Goal: Task Accomplishment & Management: Complete application form

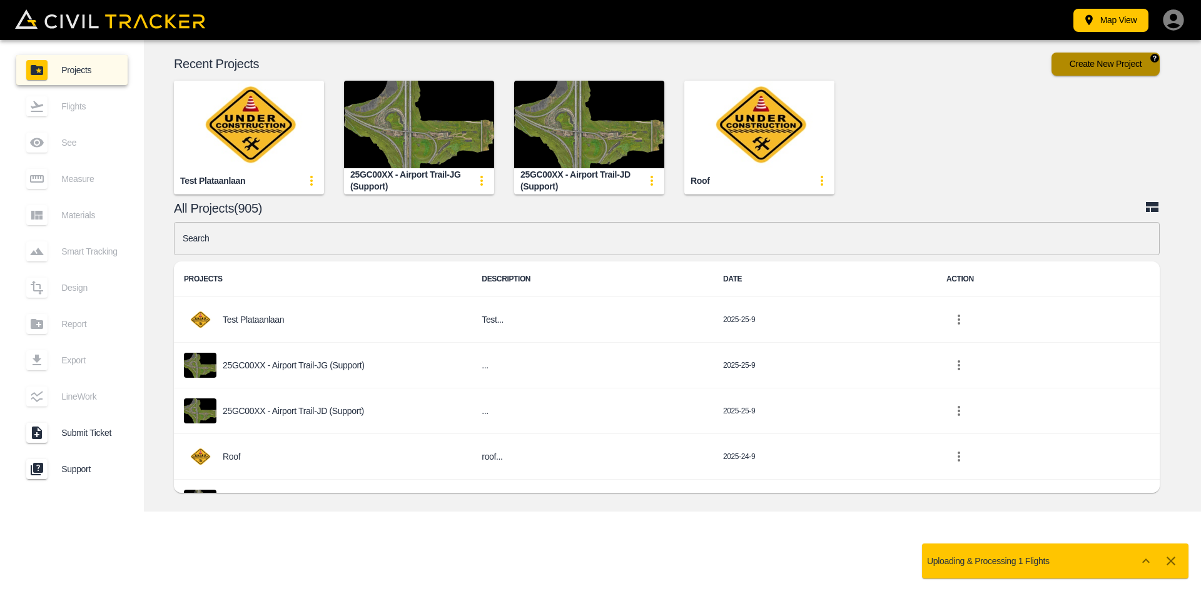
click at [1092, 60] on button "Create New Project" at bounding box center [1105, 64] width 108 height 23
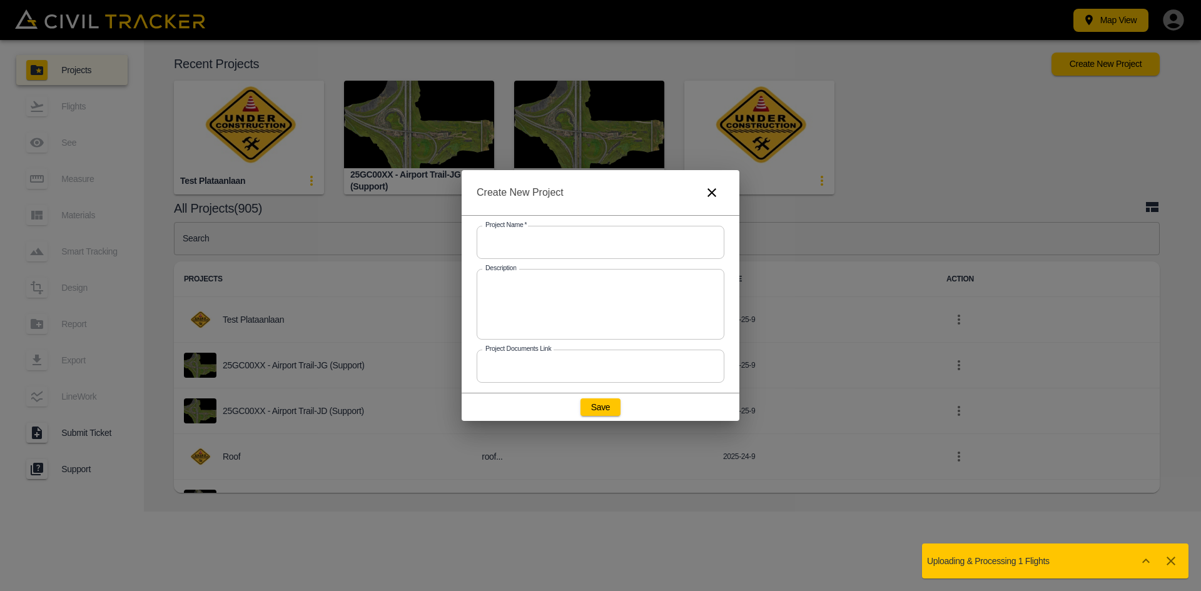
click at [531, 255] on input "text" at bounding box center [601, 242] width 248 height 33
type input "d"
click at [628, 238] on input "test" at bounding box center [601, 242] width 248 height 33
type input "t"
type input "Demo Test"
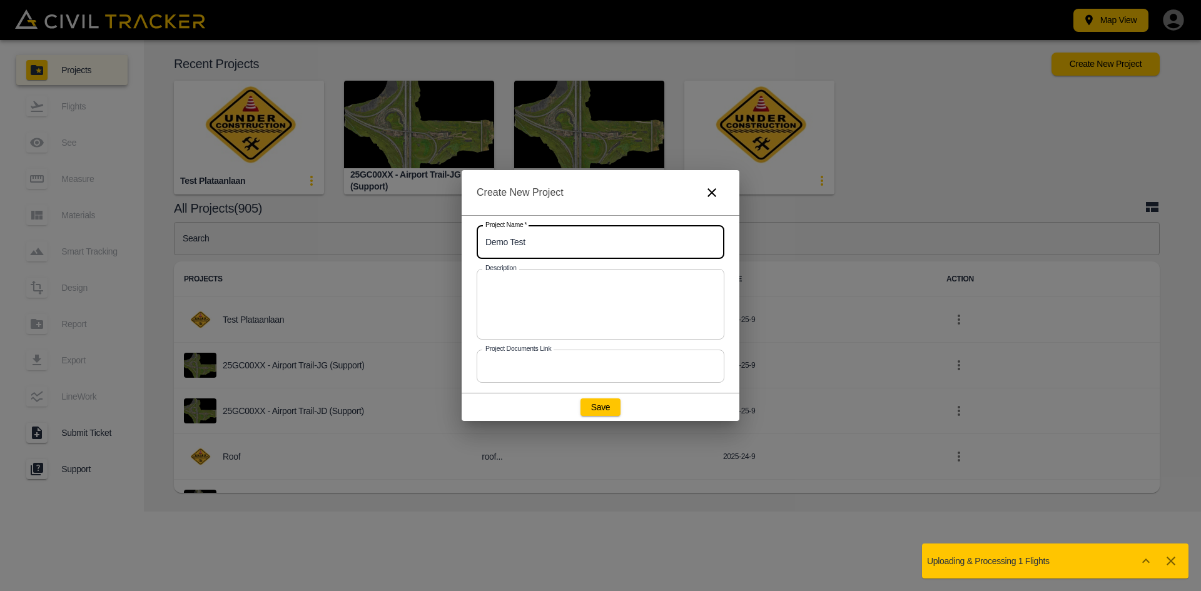
click at [612, 407] on button "Save" at bounding box center [600, 407] width 40 height 18
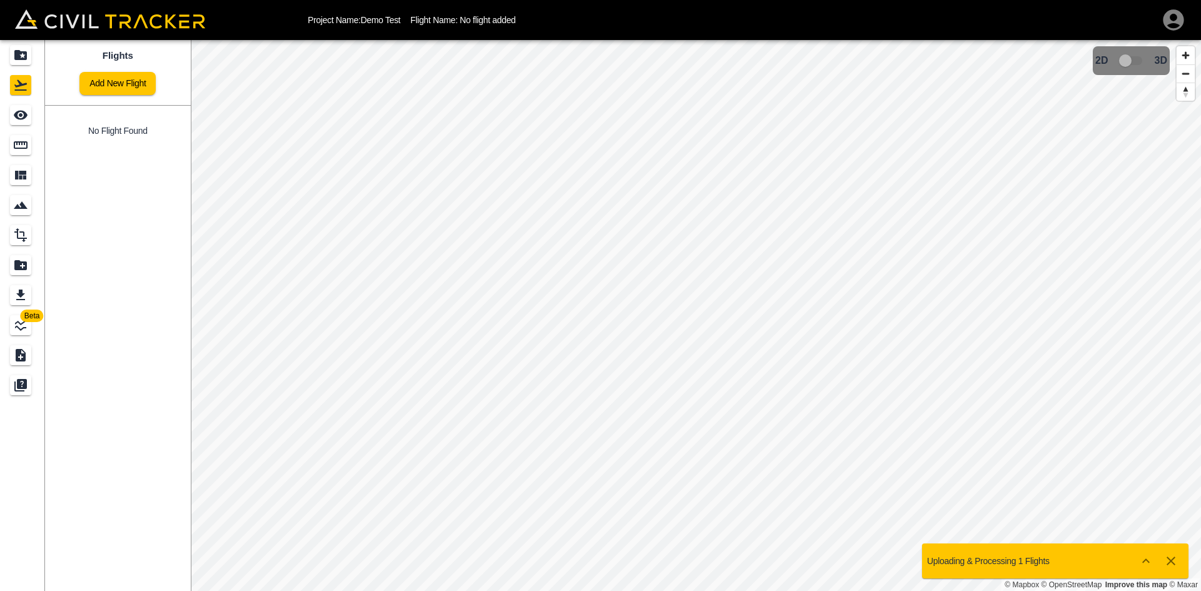
click at [112, 82] on link "Add New Flight" at bounding box center [117, 83] width 76 height 23
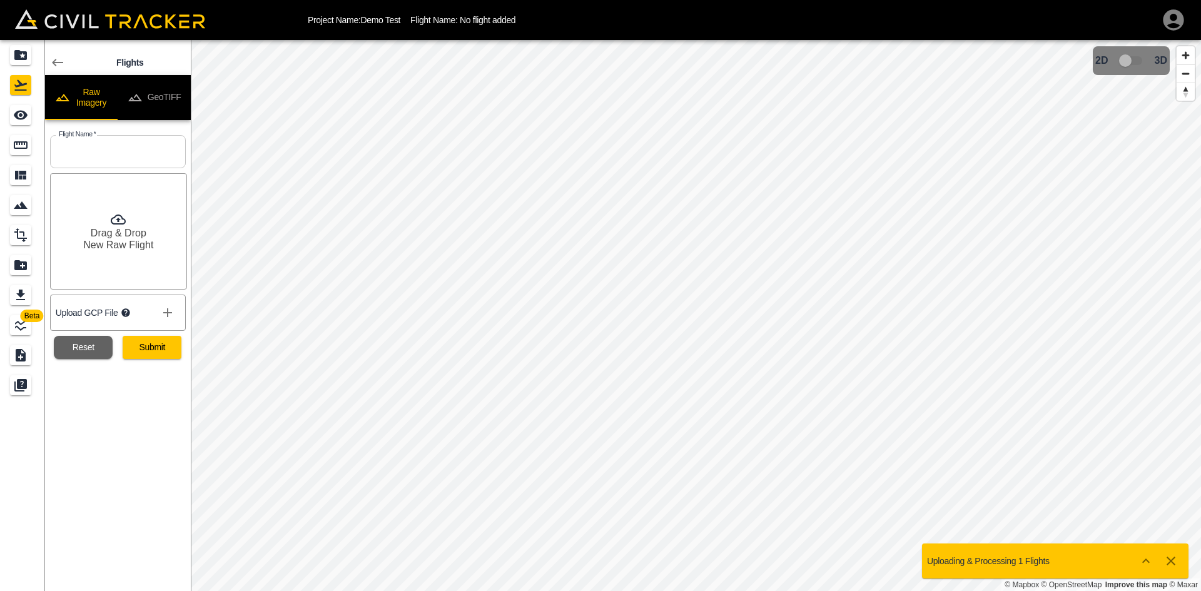
click at [146, 106] on button "GeoTIFF" at bounding box center [154, 97] width 73 height 45
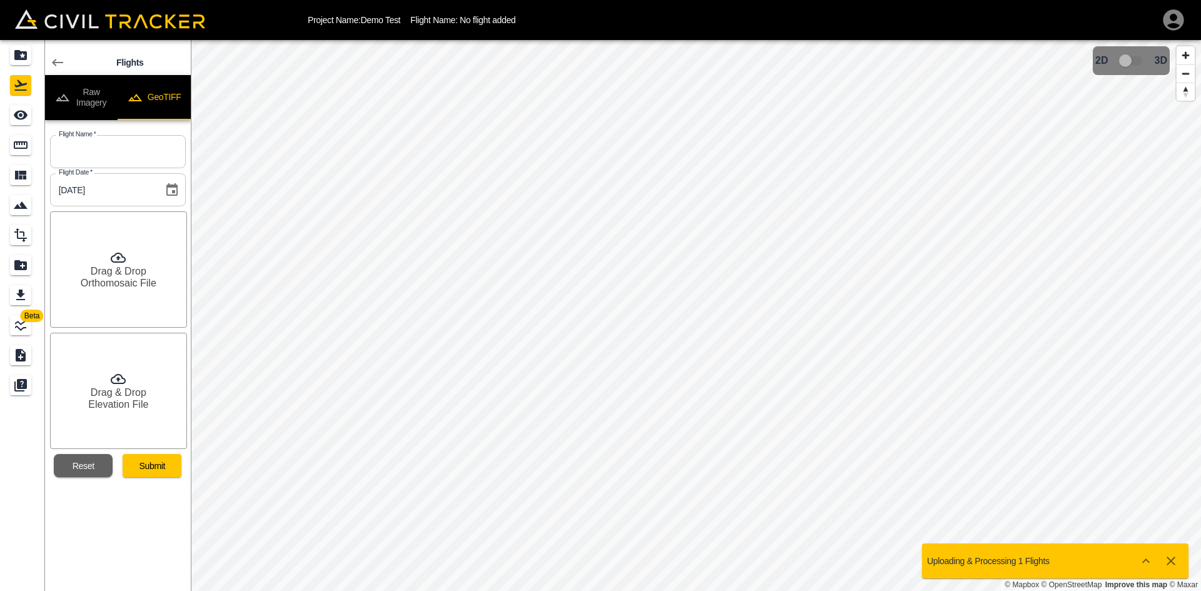
click at [91, 101] on button "Raw Imagery" at bounding box center [81, 97] width 73 height 45
